Goal: Task Accomplishment & Management: Complete application form

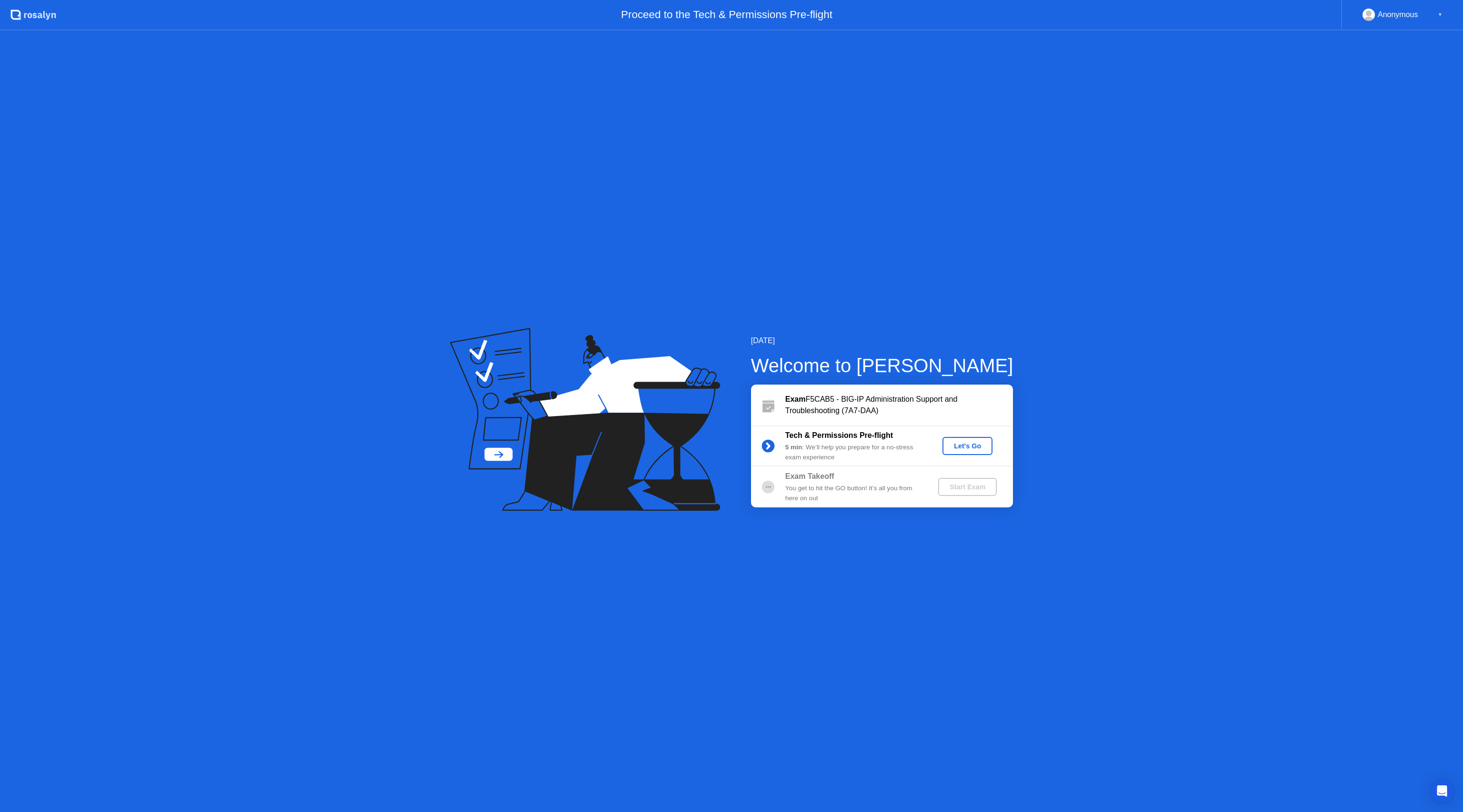
click at [960, 447] on div "Let's Go" at bounding box center [967, 446] width 42 height 7
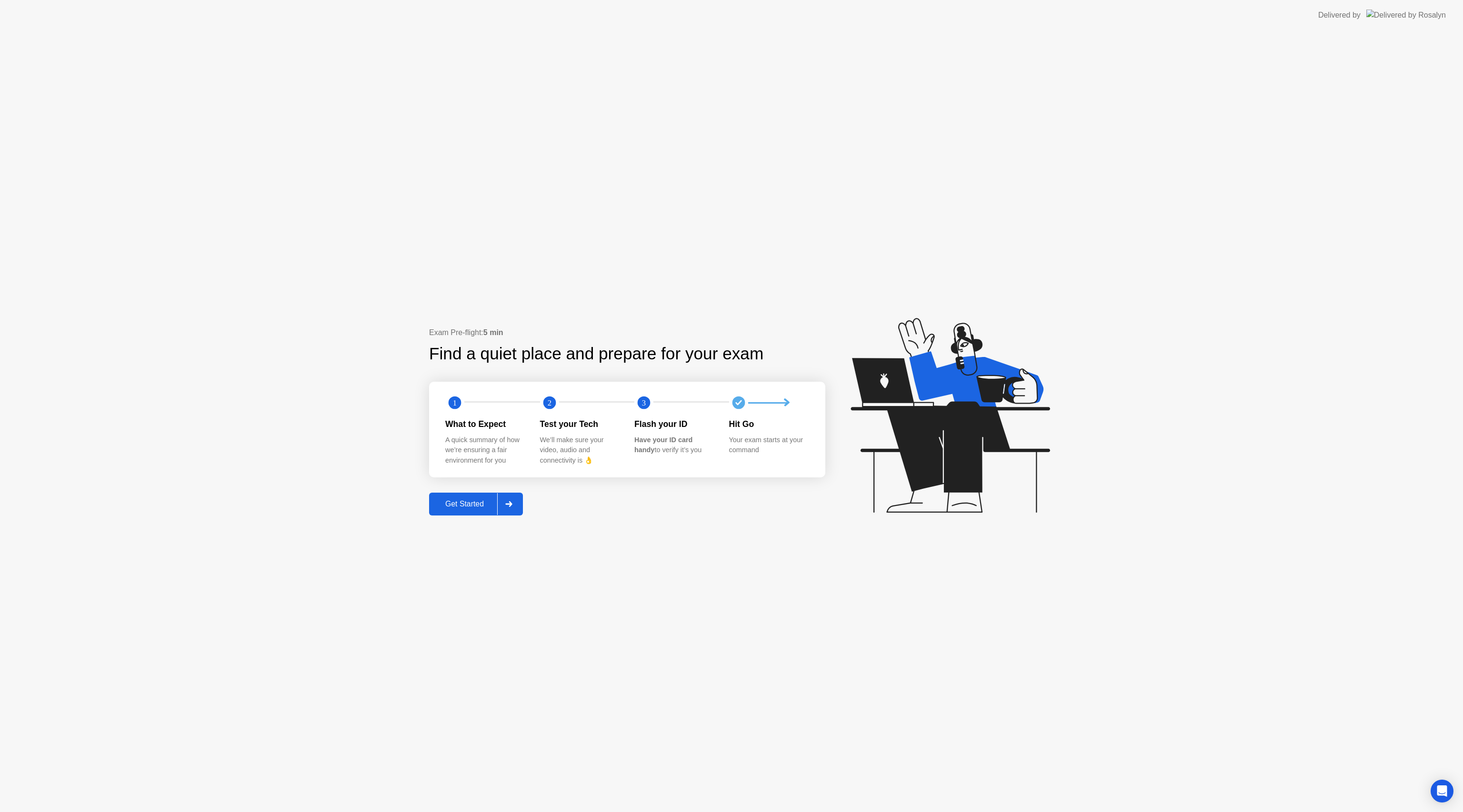
click at [461, 509] on div "Get Started" at bounding box center [464, 504] width 66 height 9
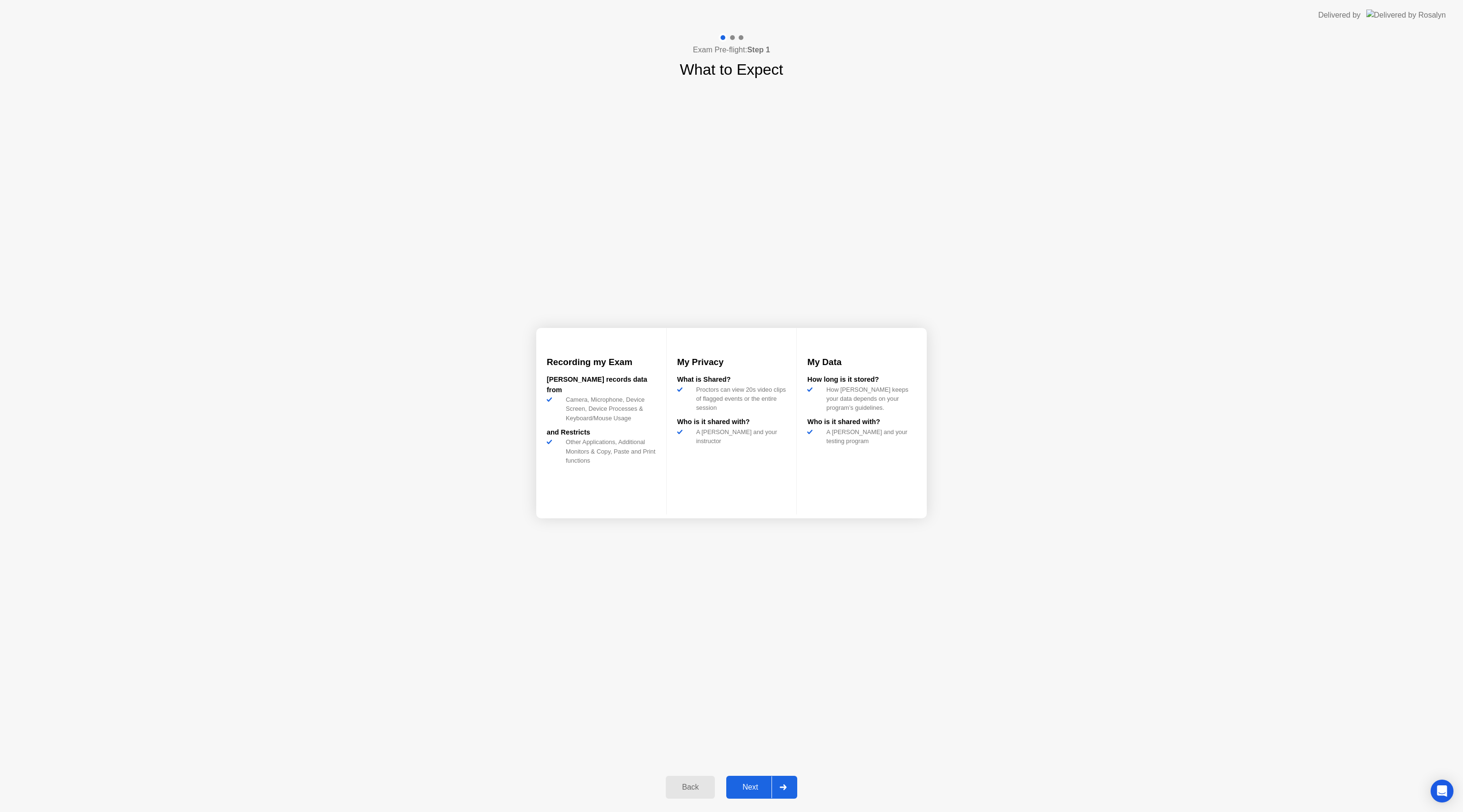
click at [732, 784] on div "Next" at bounding box center [750, 787] width 42 height 9
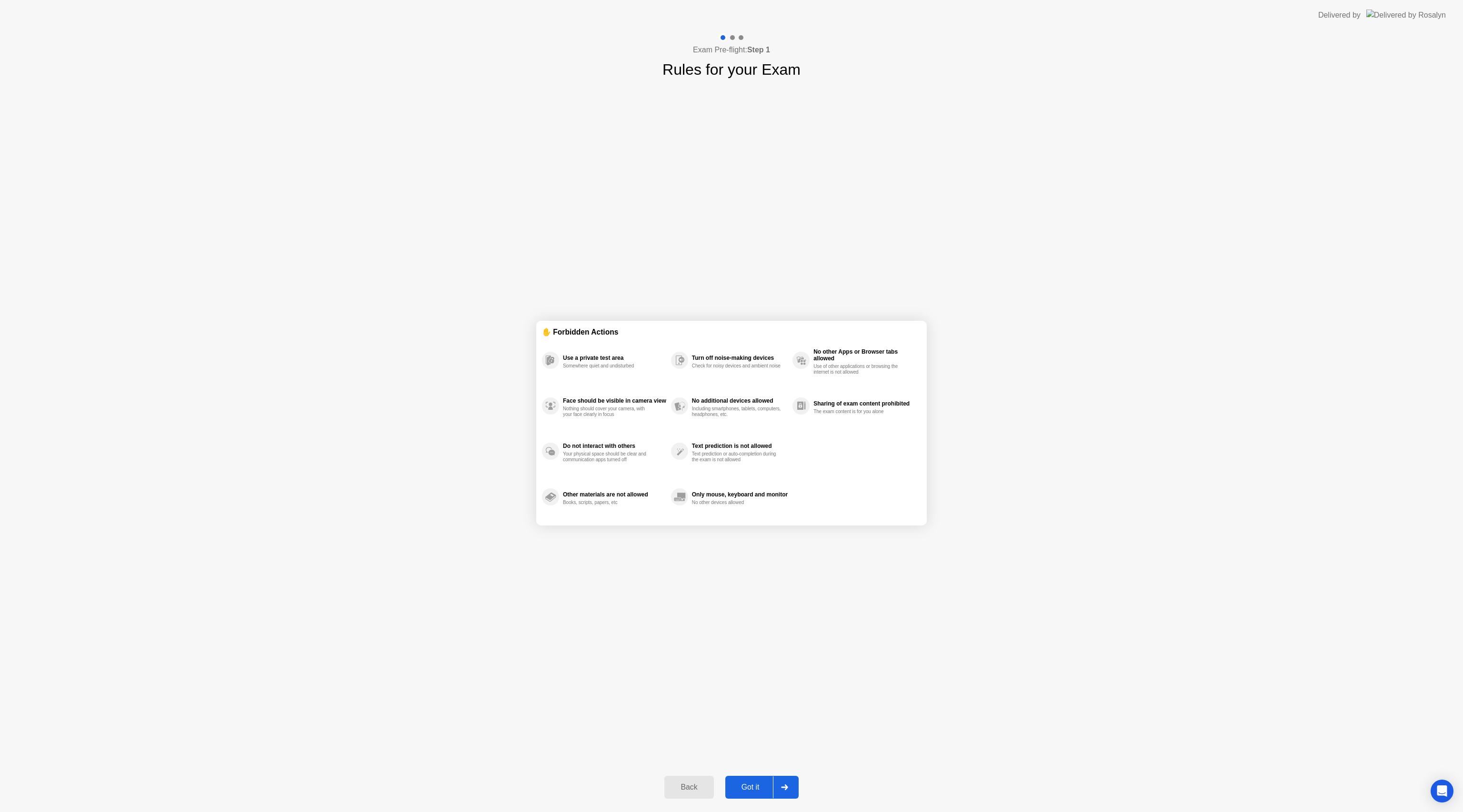
click at [740, 787] on div "Got it" at bounding box center [750, 787] width 45 height 9
select select "**********"
select select "*******"
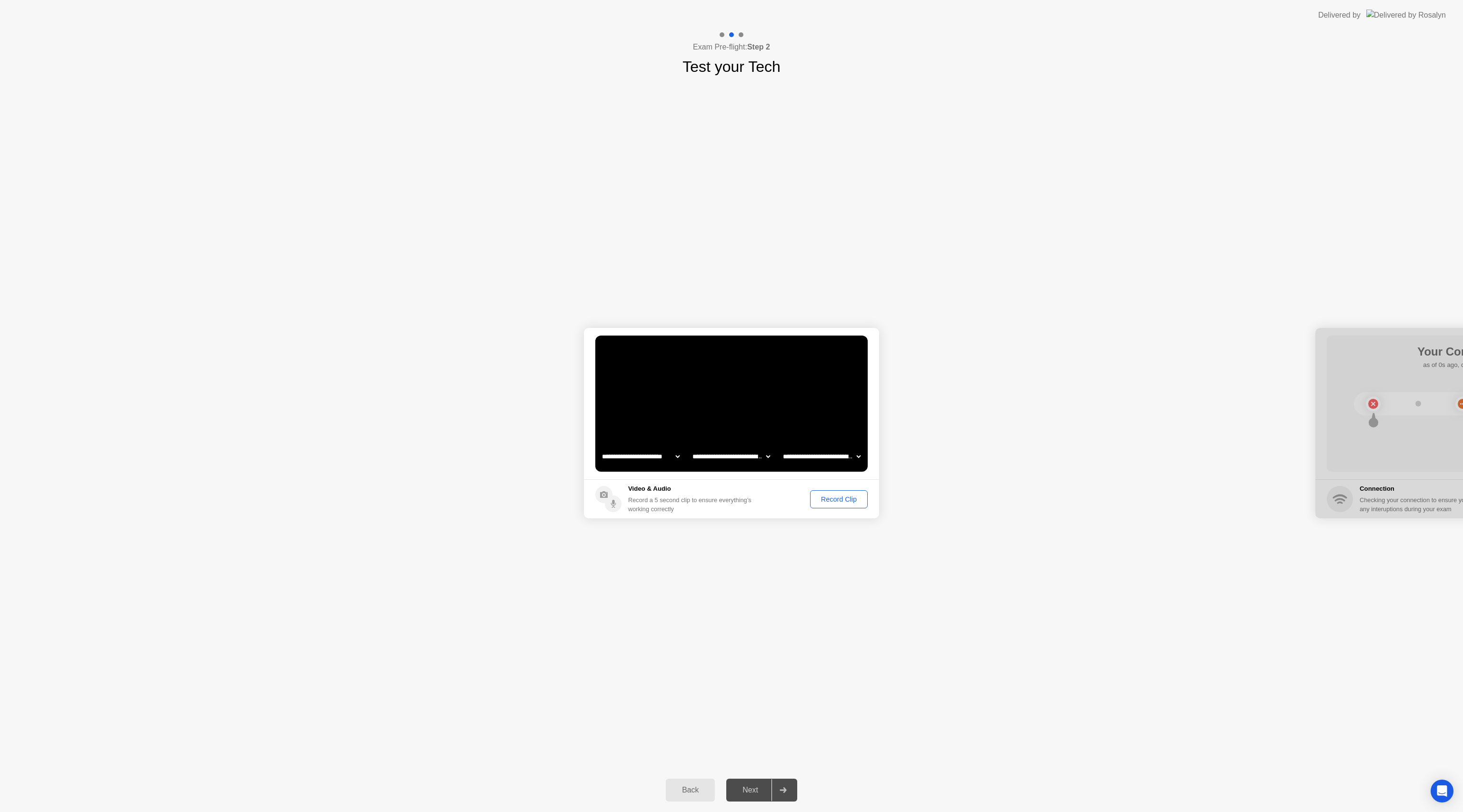
click at [828, 502] on div "Record Clip" at bounding box center [839, 499] width 51 height 7
click at [762, 786] on div "Next" at bounding box center [750, 790] width 42 height 9
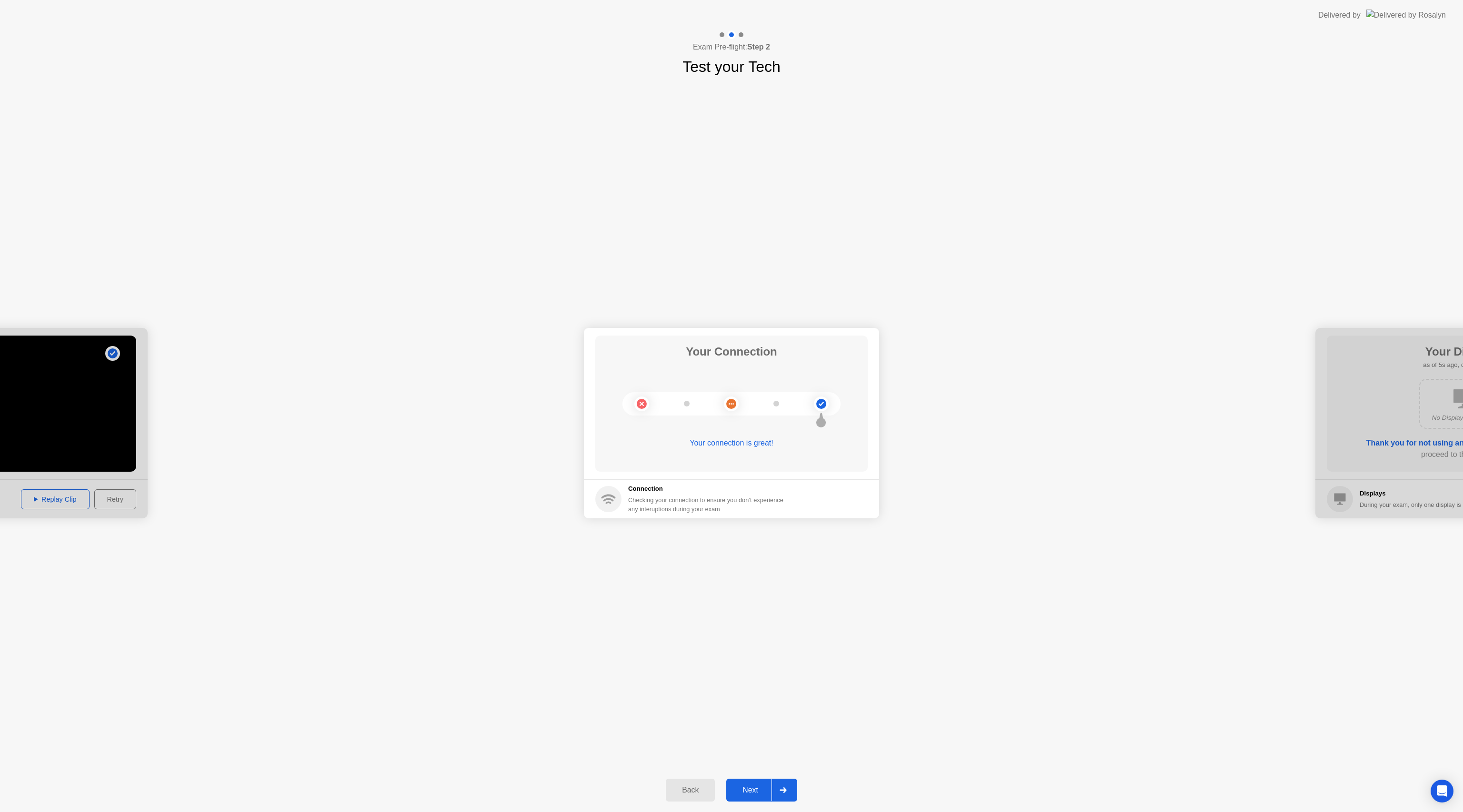
click at [759, 796] on button "Next" at bounding box center [761, 789] width 71 height 23
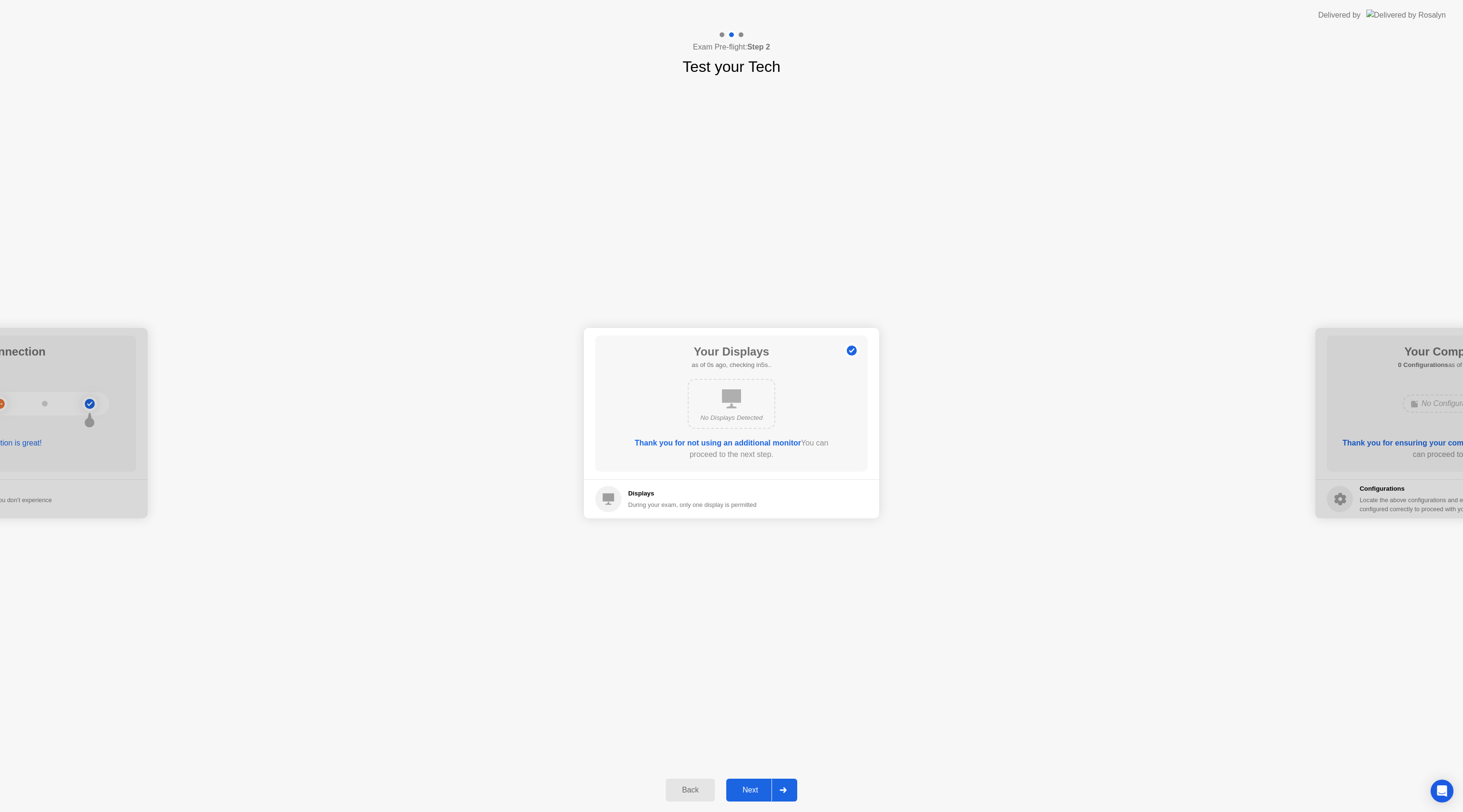
click at [759, 796] on button "Next" at bounding box center [761, 789] width 71 height 23
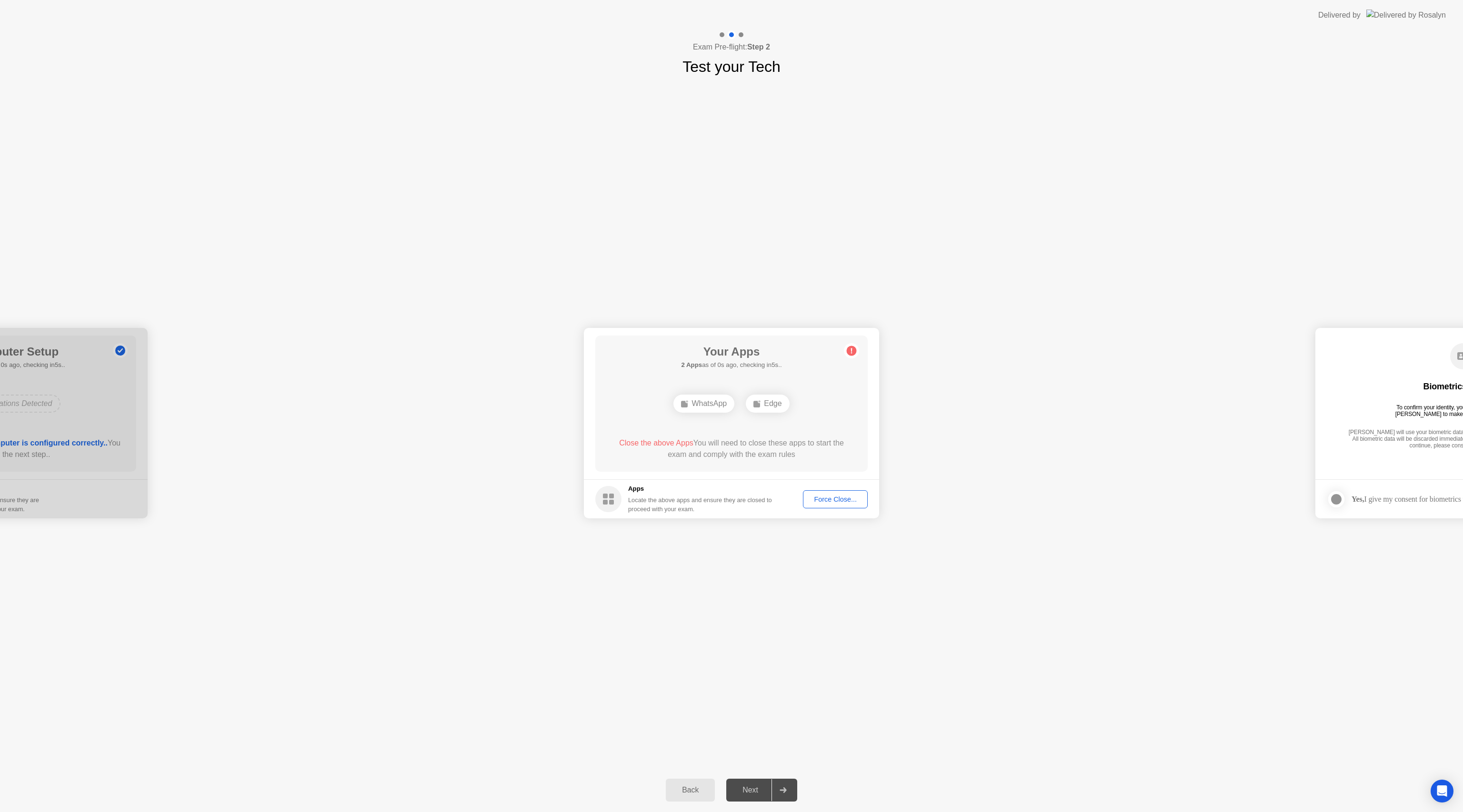
click at [830, 505] on button "Force Close..." at bounding box center [835, 499] width 65 height 18
click at [936, 581] on div "**********" at bounding box center [732, 423] width 1463 height 690
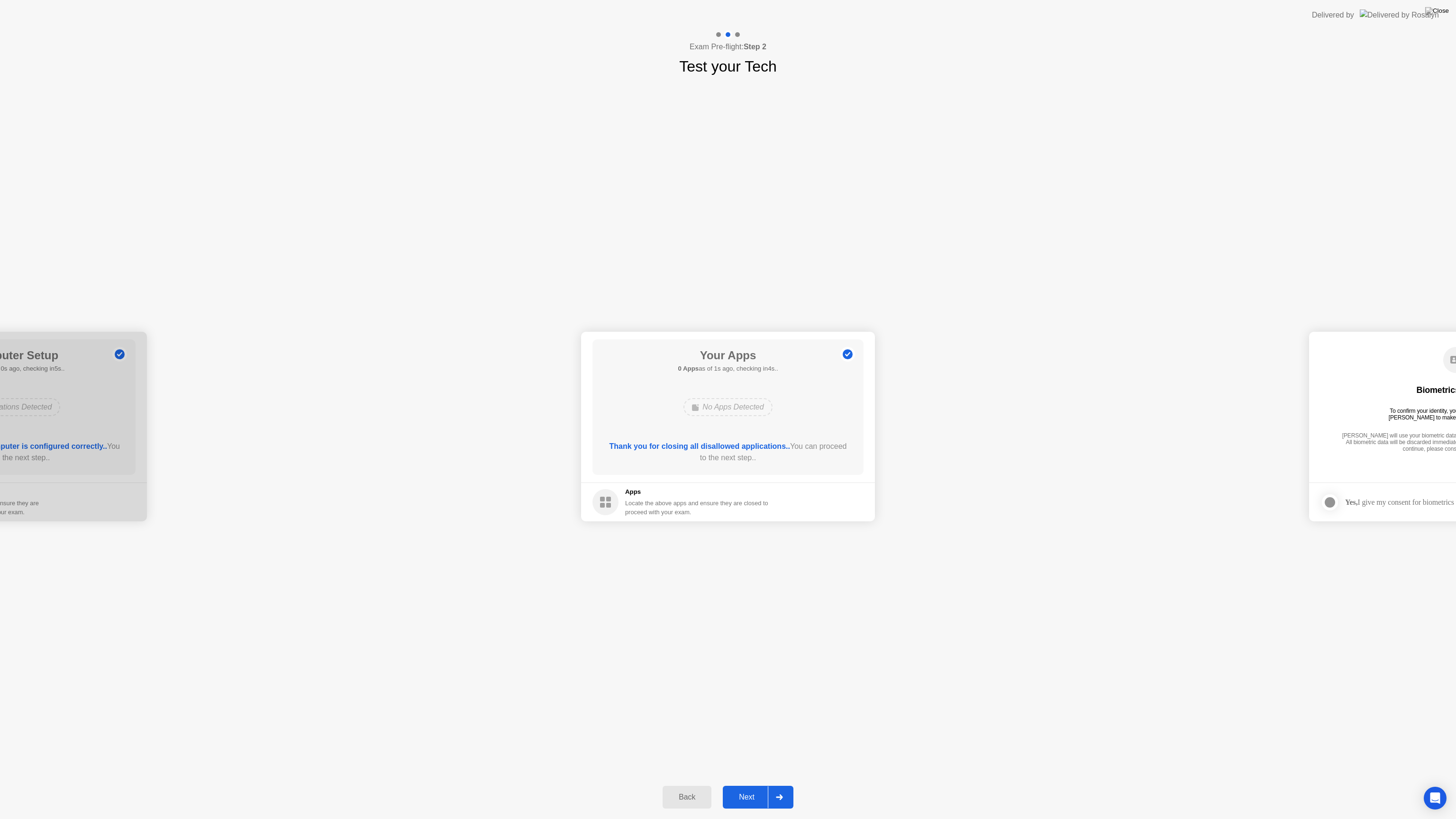
click at [752, 793] on div "Next" at bounding box center [747, 797] width 42 height 9
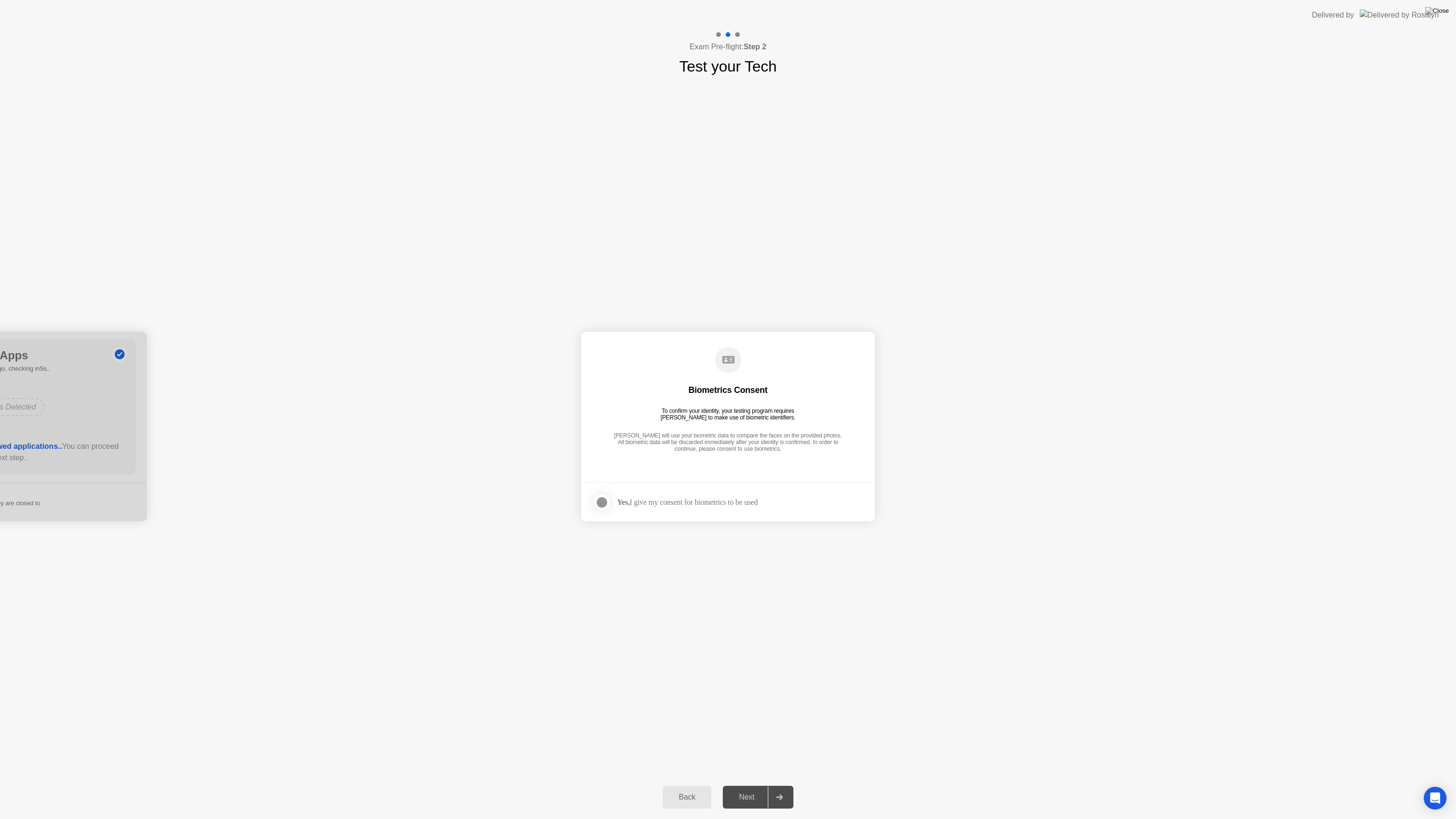
click at [600, 501] on div at bounding box center [602, 503] width 12 height 12
click at [766, 794] on div "Next" at bounding box center [747, 797] width 42 height 9
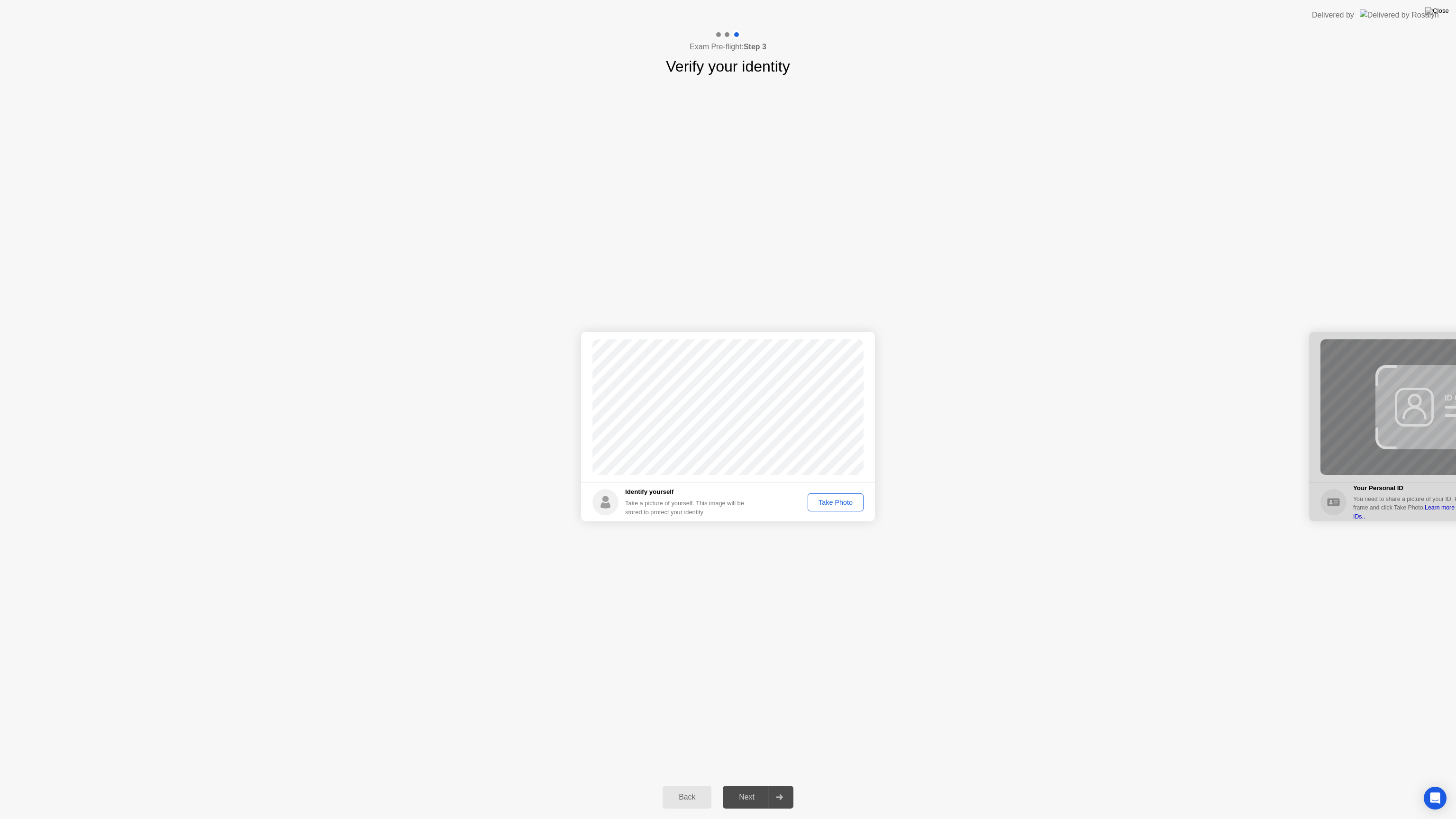
click at [833, 506] on div "Take Photo" at bounding box center [836, 502] width 49 height 7
click at [753, 799] on div "Next" at bounding box center [747, 797] width 42 height 9
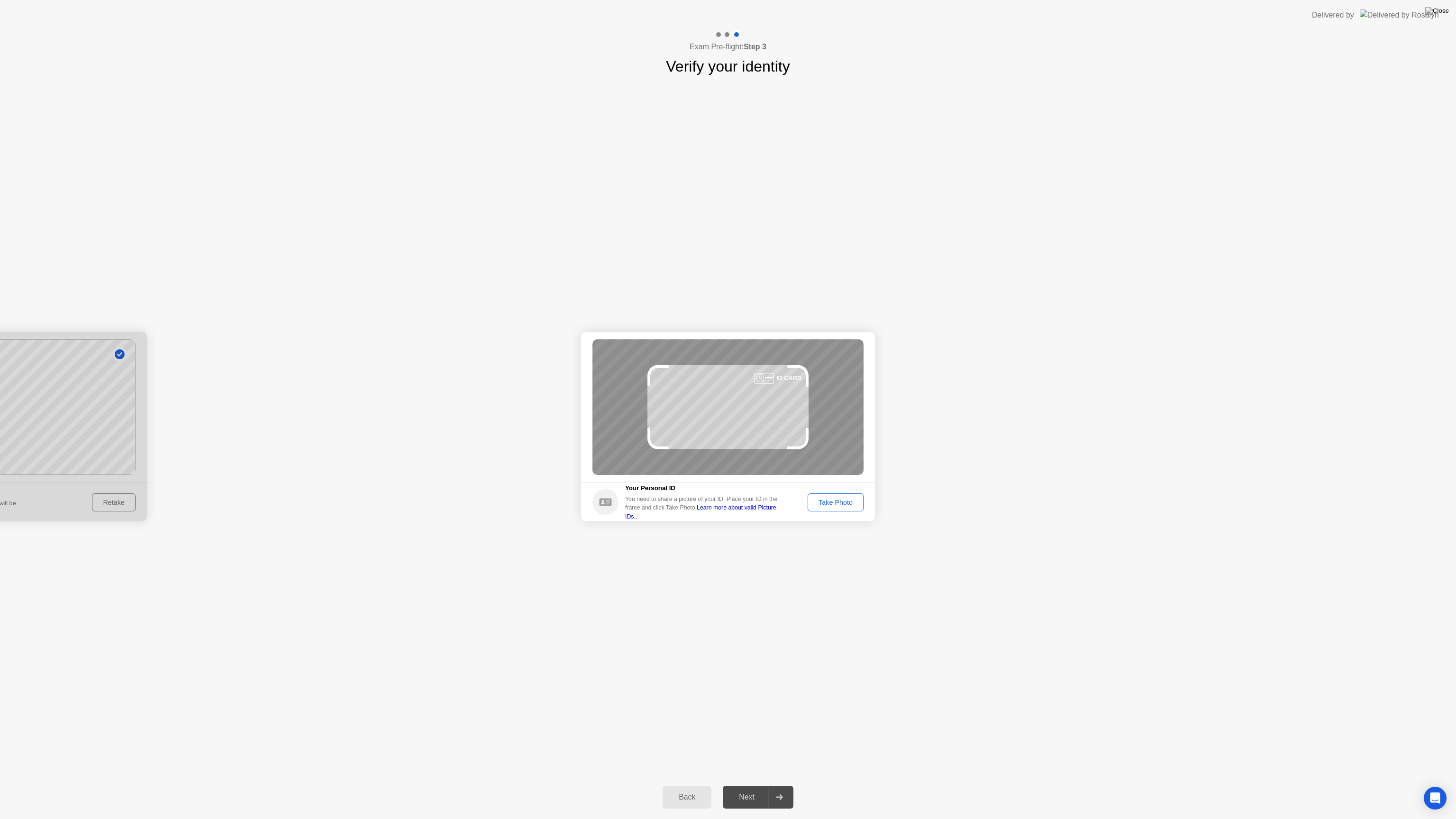
click at [814, 495] on button "Take Photo" at bounding box center [835, 502] width 56 height 18
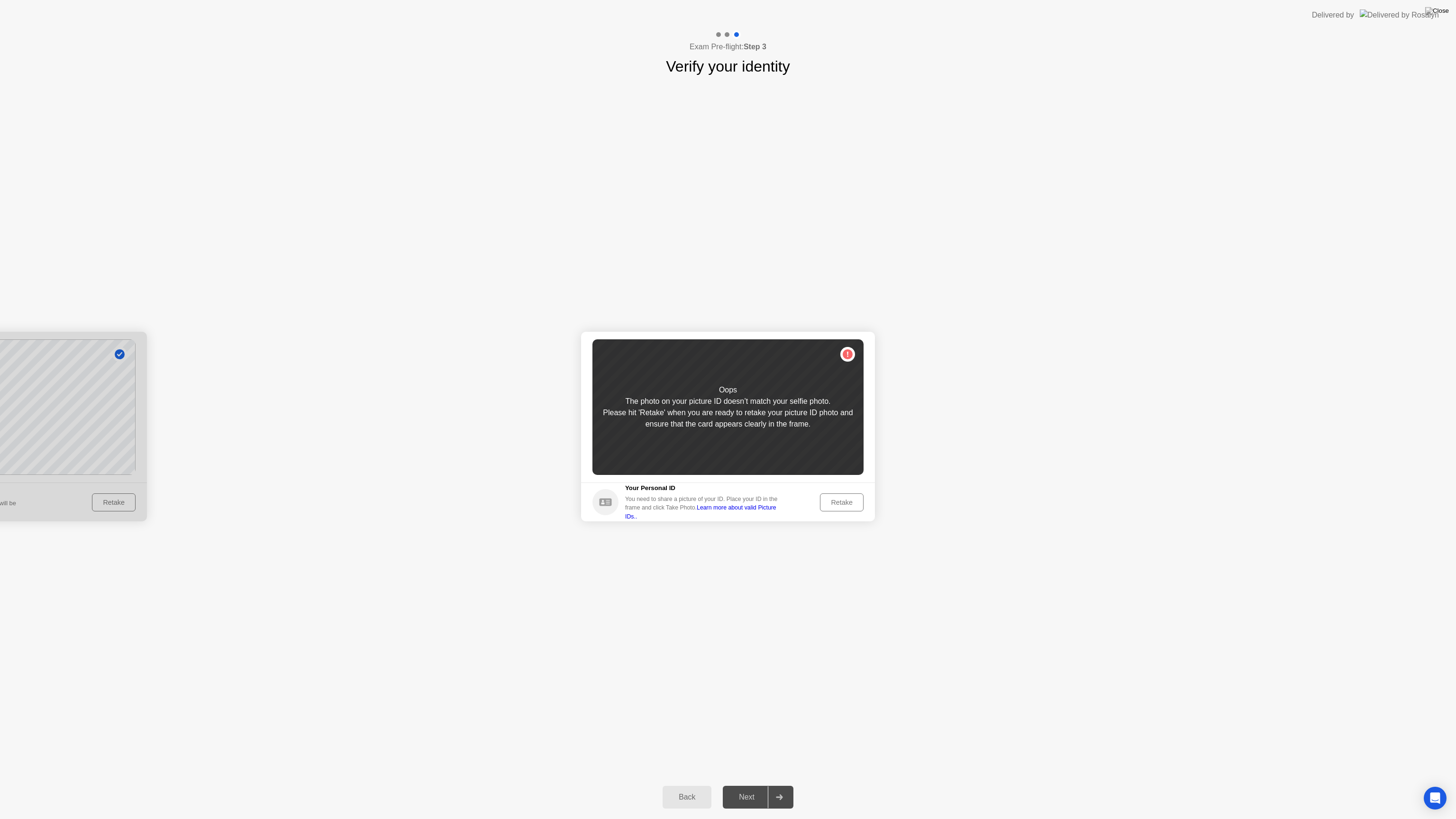
click at [832, 503] on div "Retake" at bounding box center [842, 502] width 37 height 7
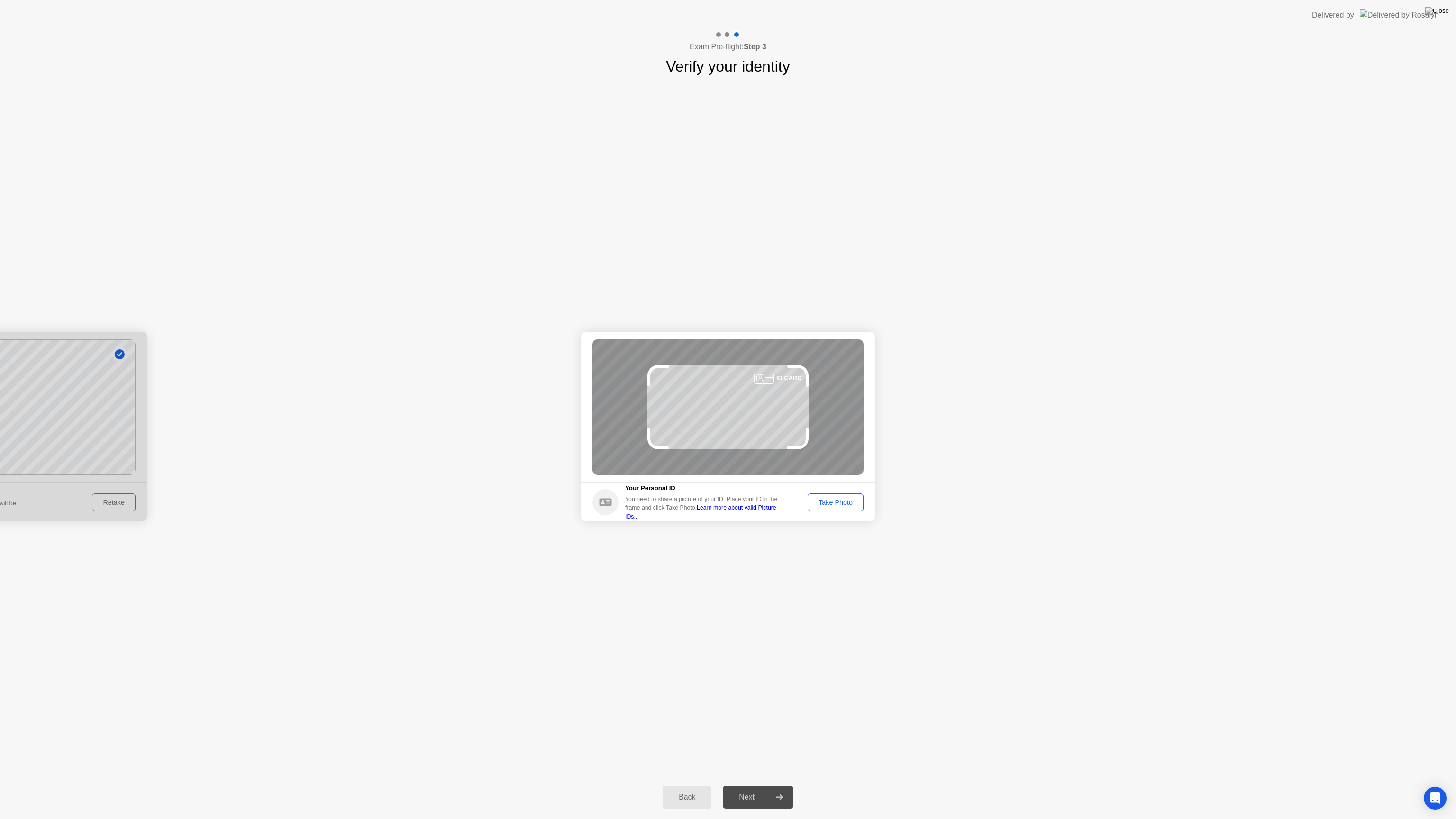
click at [832, 503] on div "Take Photo" at bounding box center [836, 502] width 49 height 7
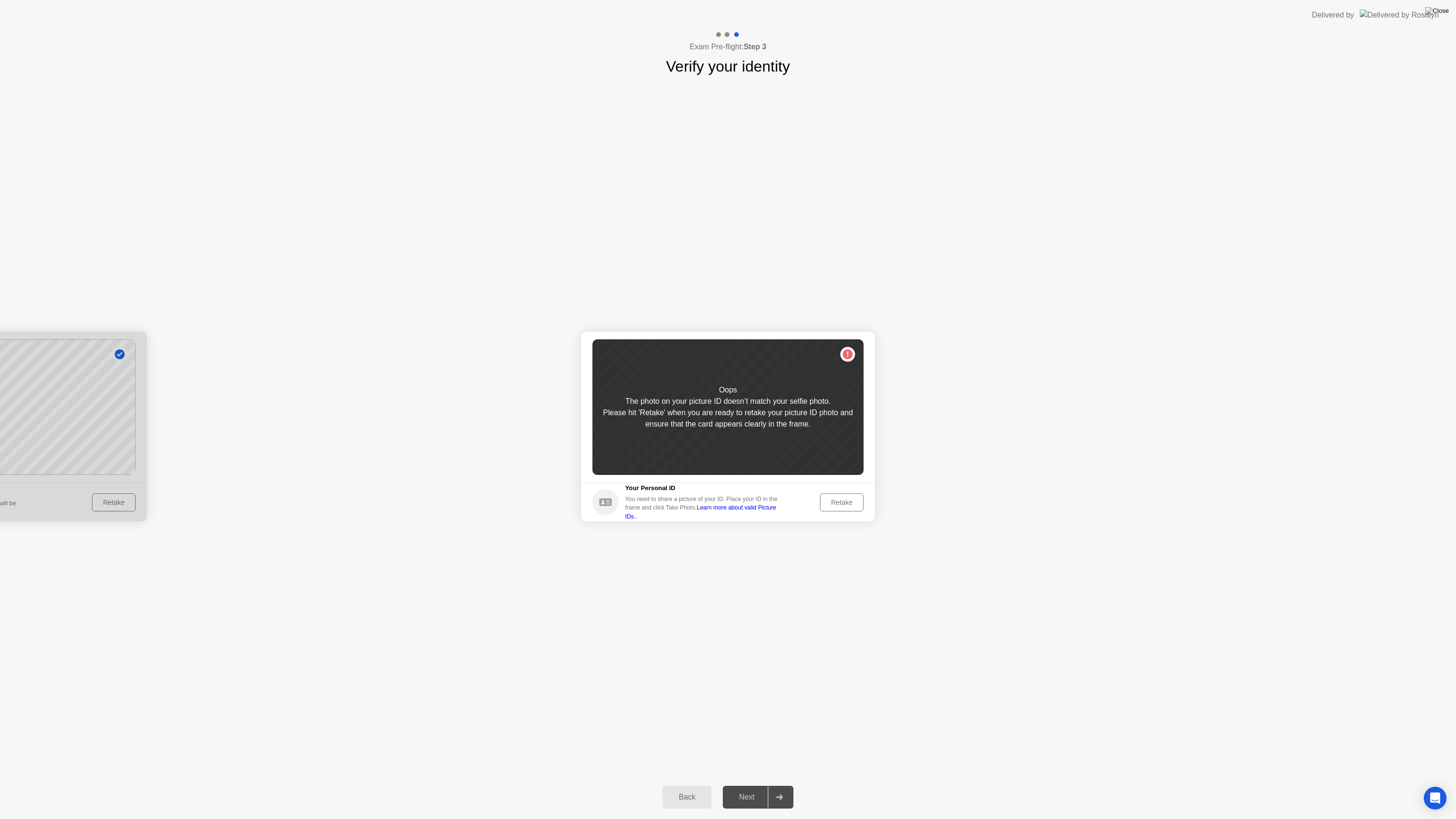
click at [832, 503] on div "Retake" at bounding box center [842, 502] width 37 height 7
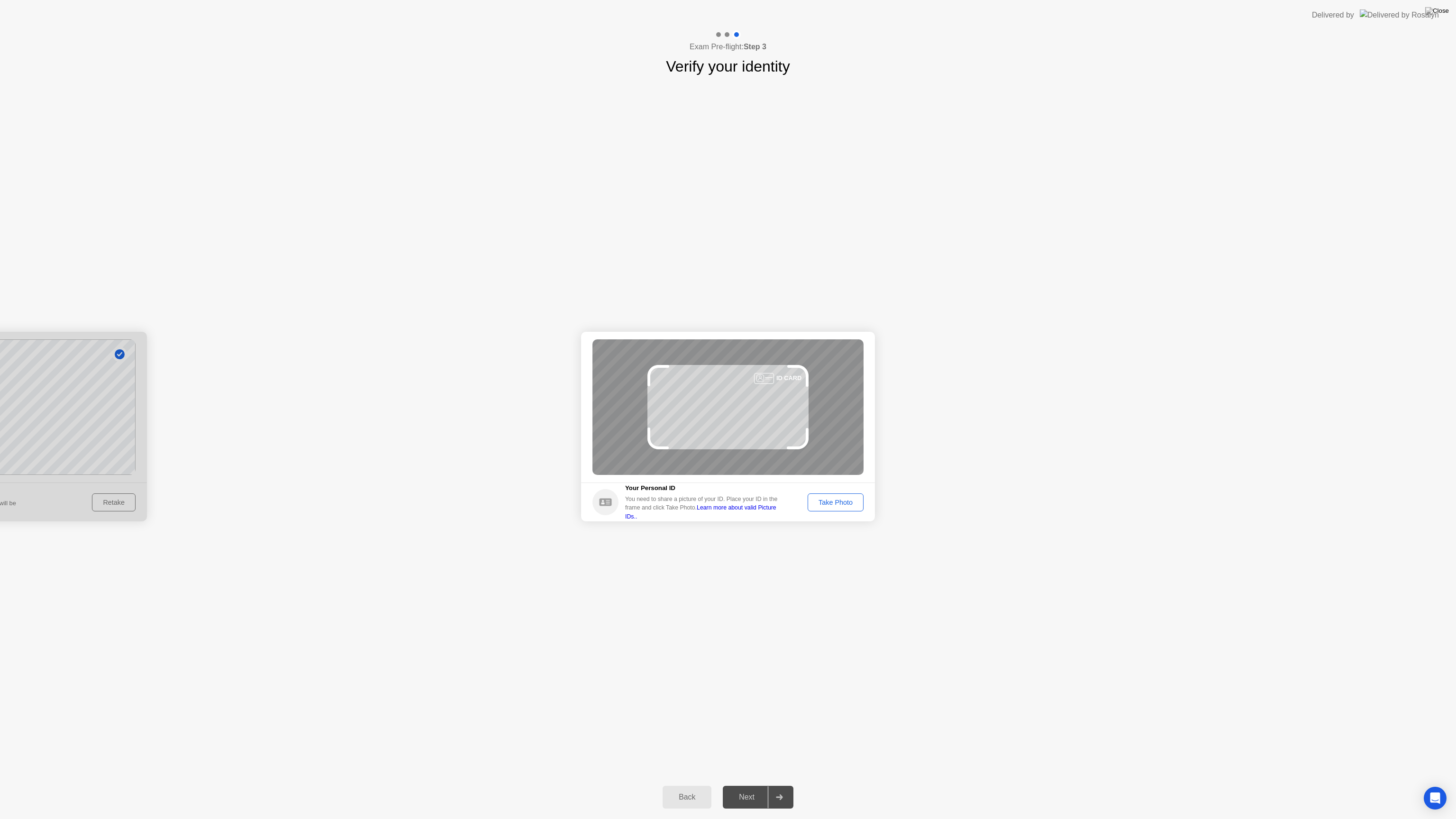
click at [832, 503] on div "Take Photo" at bounding box center [836, 502] width 49 height 7
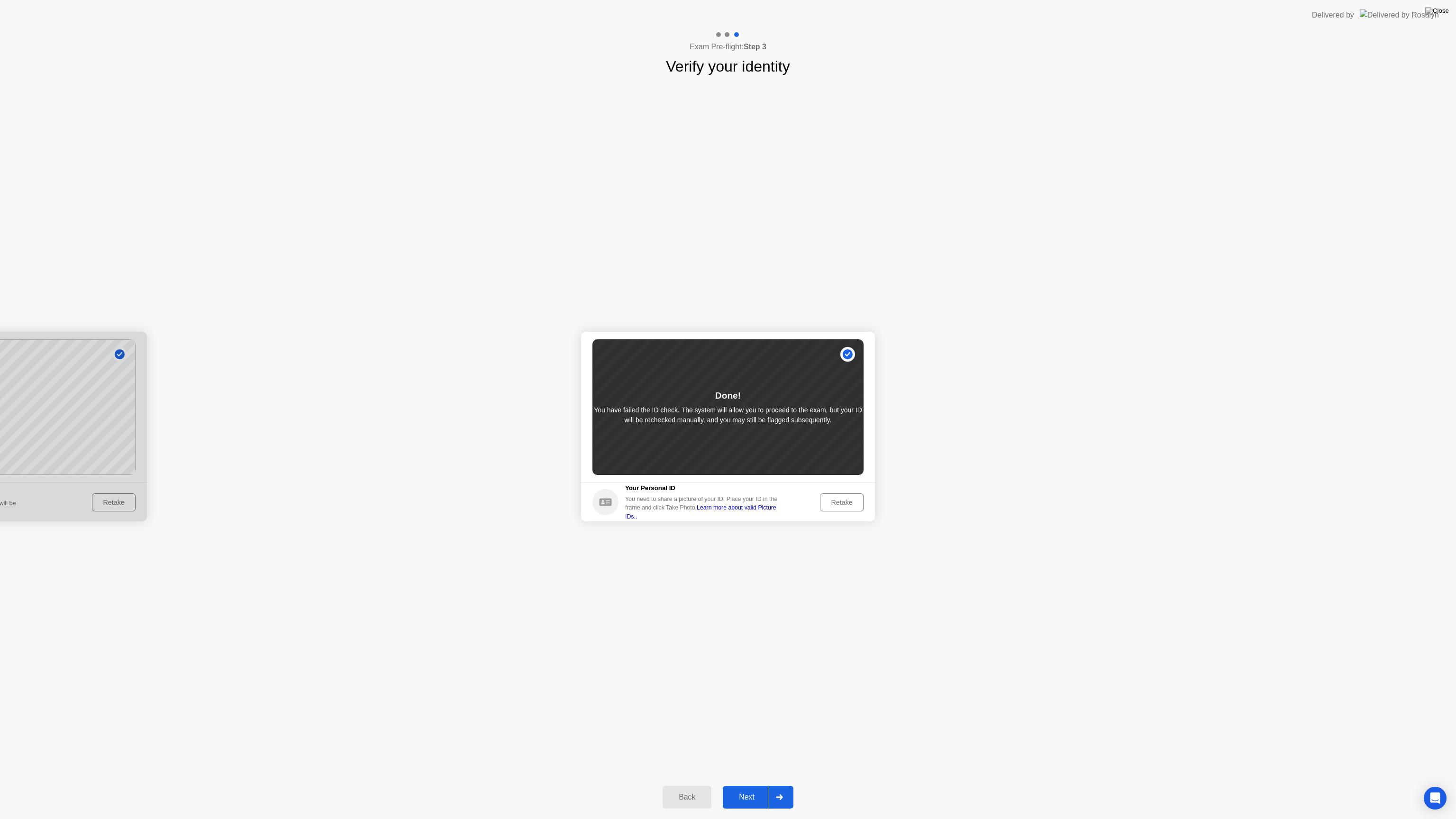
click at [753, 799] on div "Next" at bounding box center [747, 797] width 42 height 9
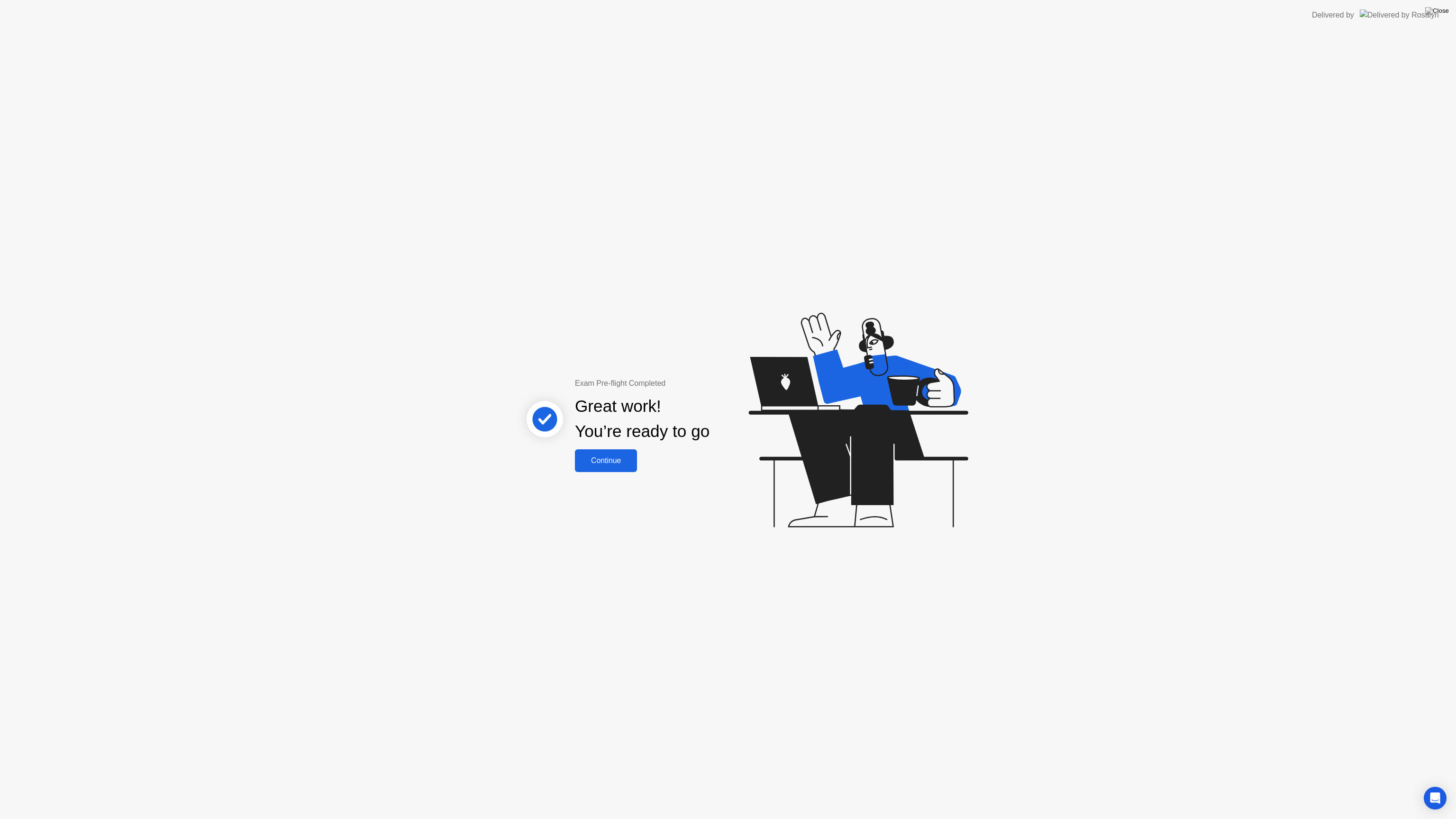
click at [616, 469] on button "Continue" at bounding box center [606, 460] width 62 height 22
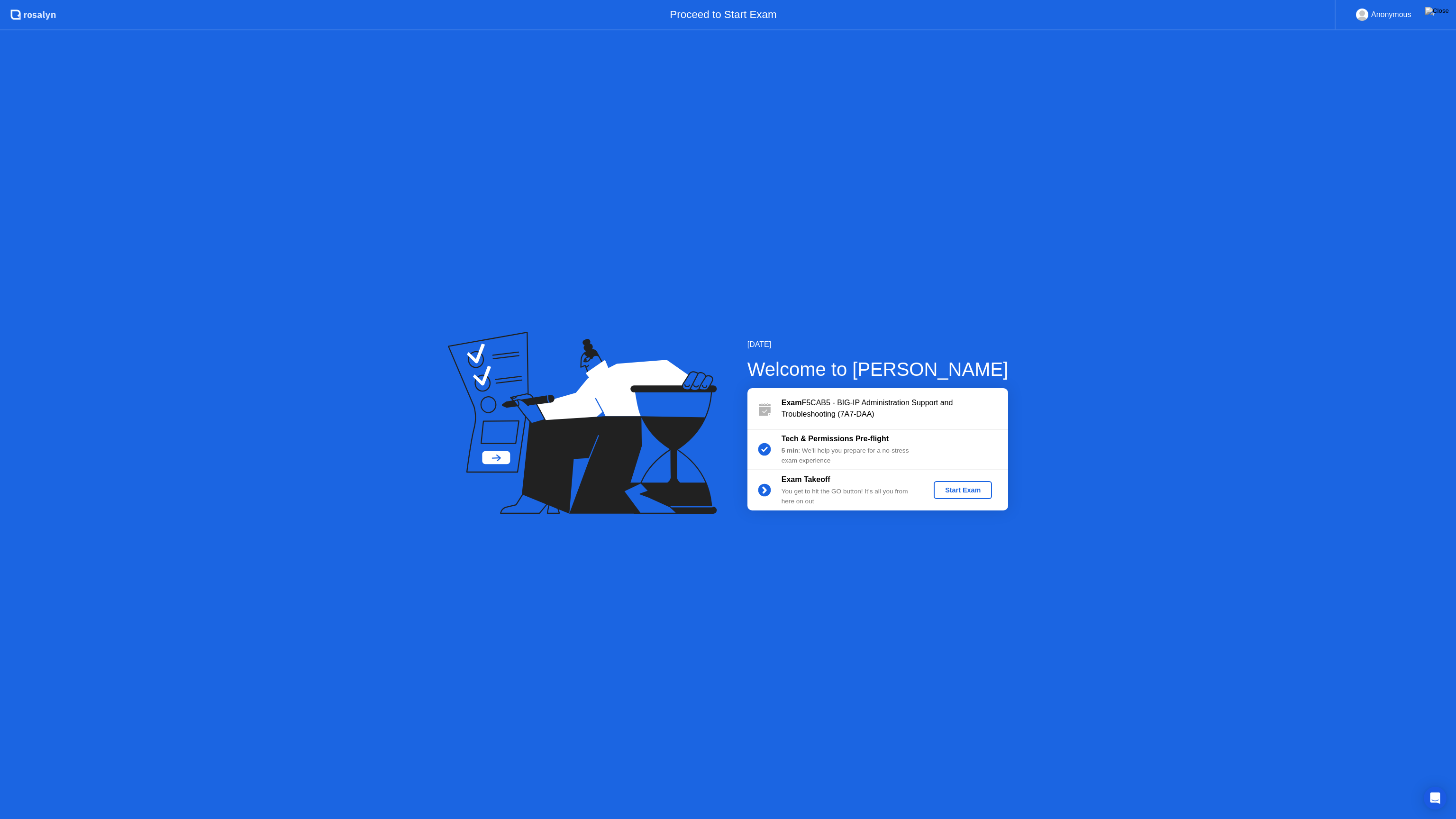
click at [959, 489] on div "Start Exam" at bounding box center [963, 490] width 51 height 7
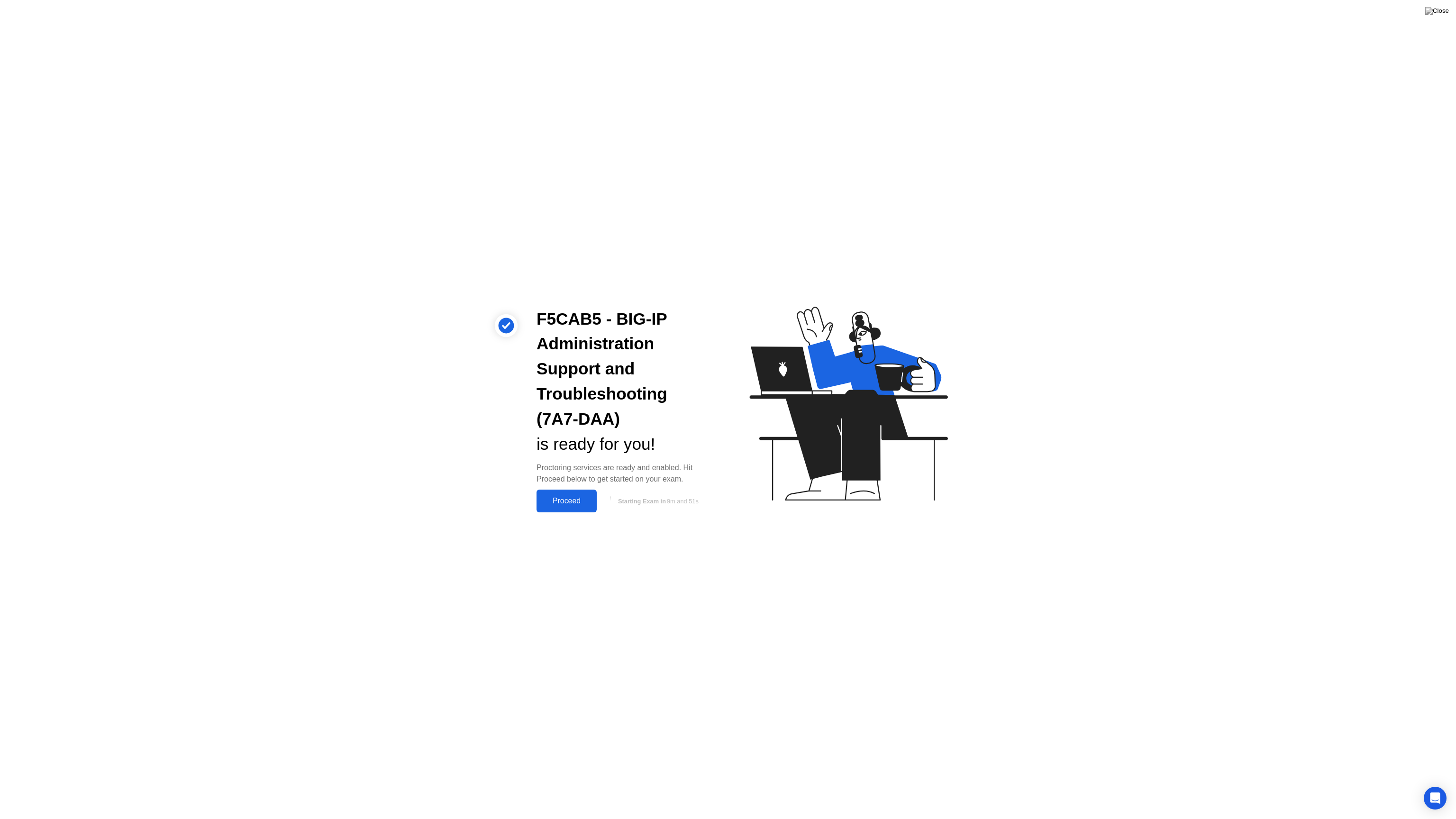
click at [567, 500] on div "Proceed" at bounding box center [566, 501] width 54 height 9
